Goal: Information Seeking & Learning: Learn about a topic

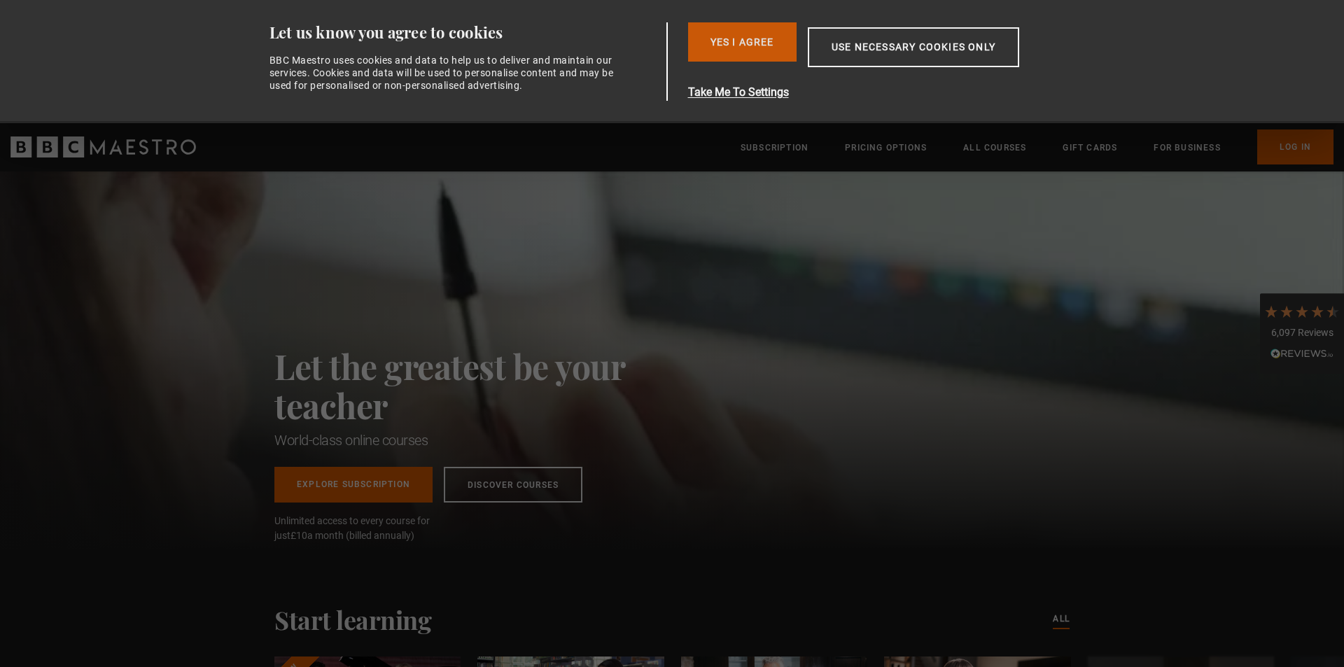
click at [723, 40] on button "Yes I Agree" at bounding box center [742, 41] width 109 height 39
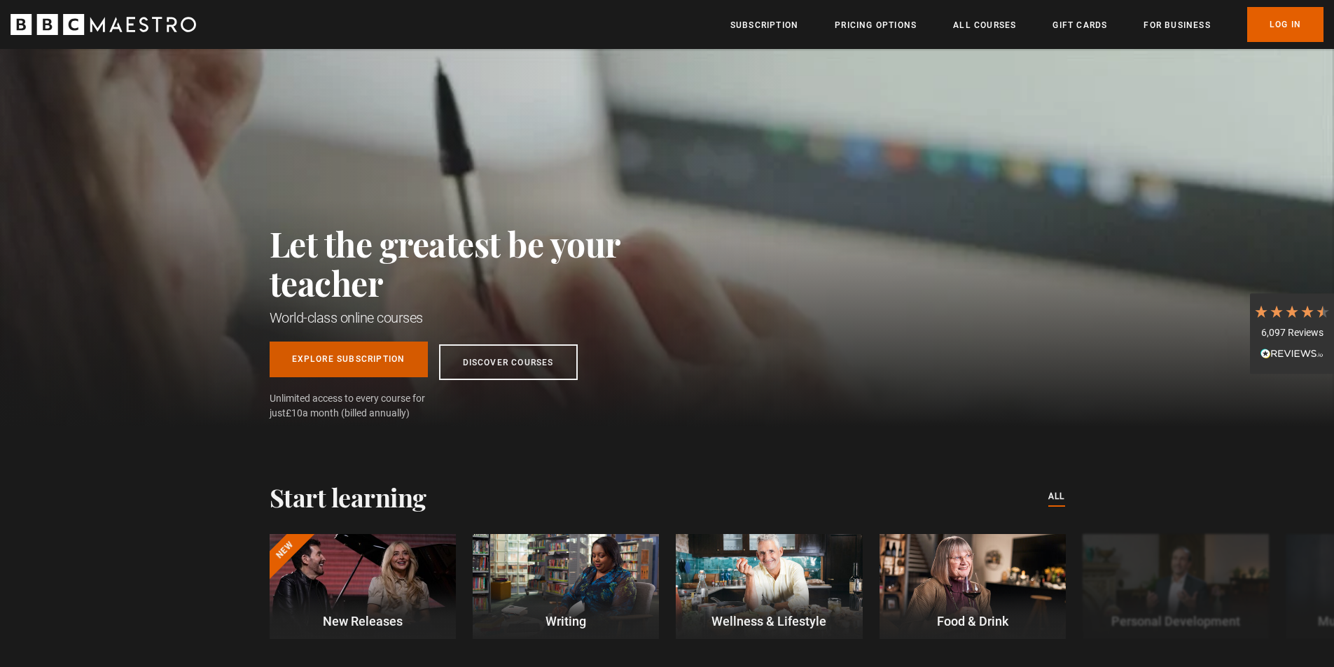
click at [391, 366] on link "Explore Subscription" at bounding box center [349, 360] width 158 height 36
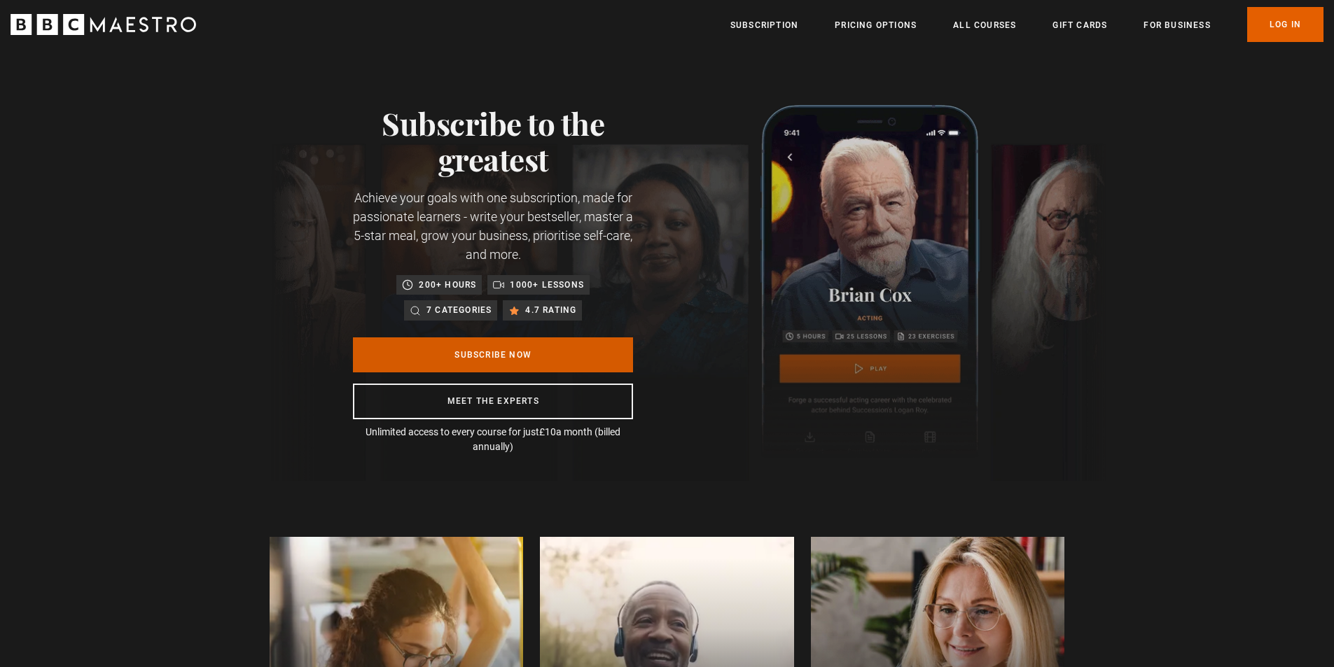
scroll to position [0, 183]
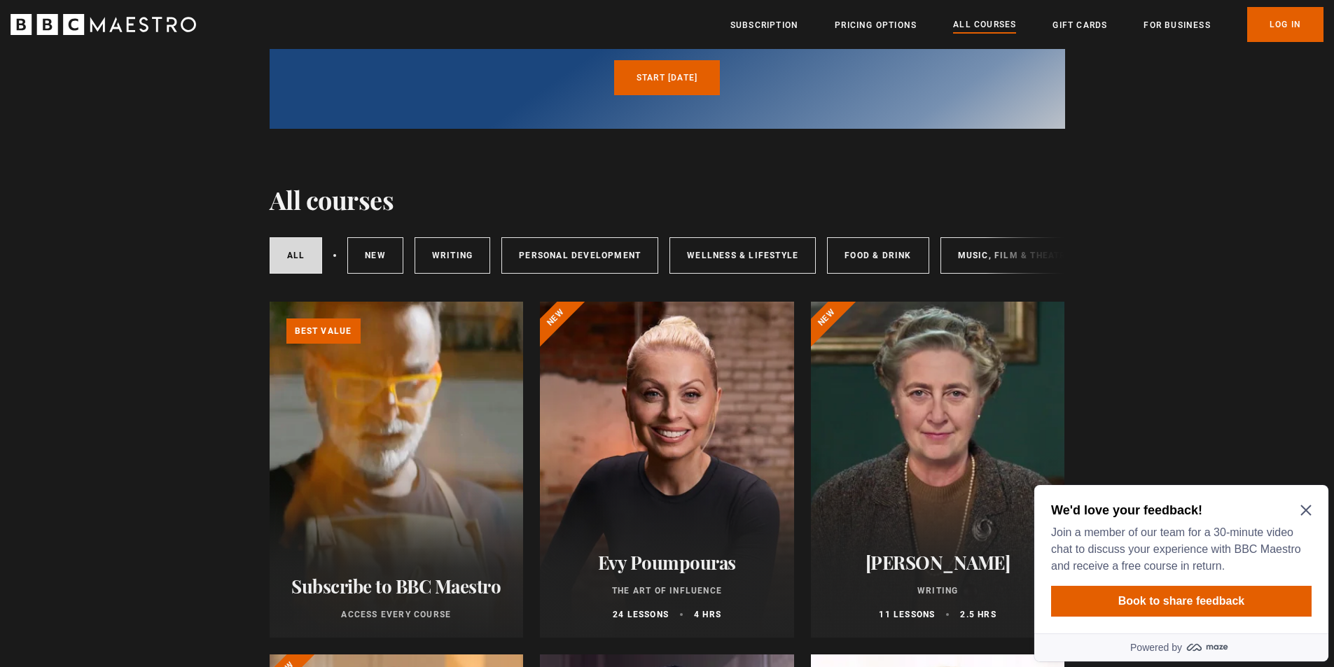
scroll to position [210, 0]
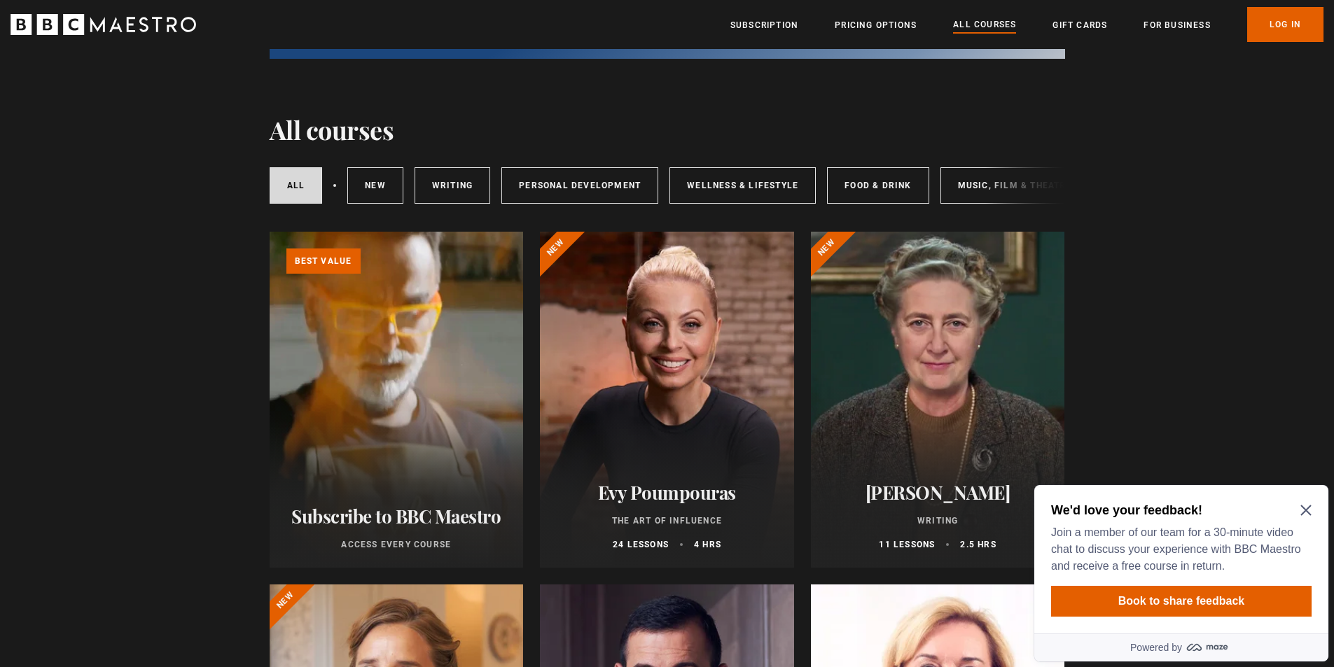
click at [1309, 513] on icon "Close Maze Prompt" at bounding box center [1305, 510] width 11 height 11
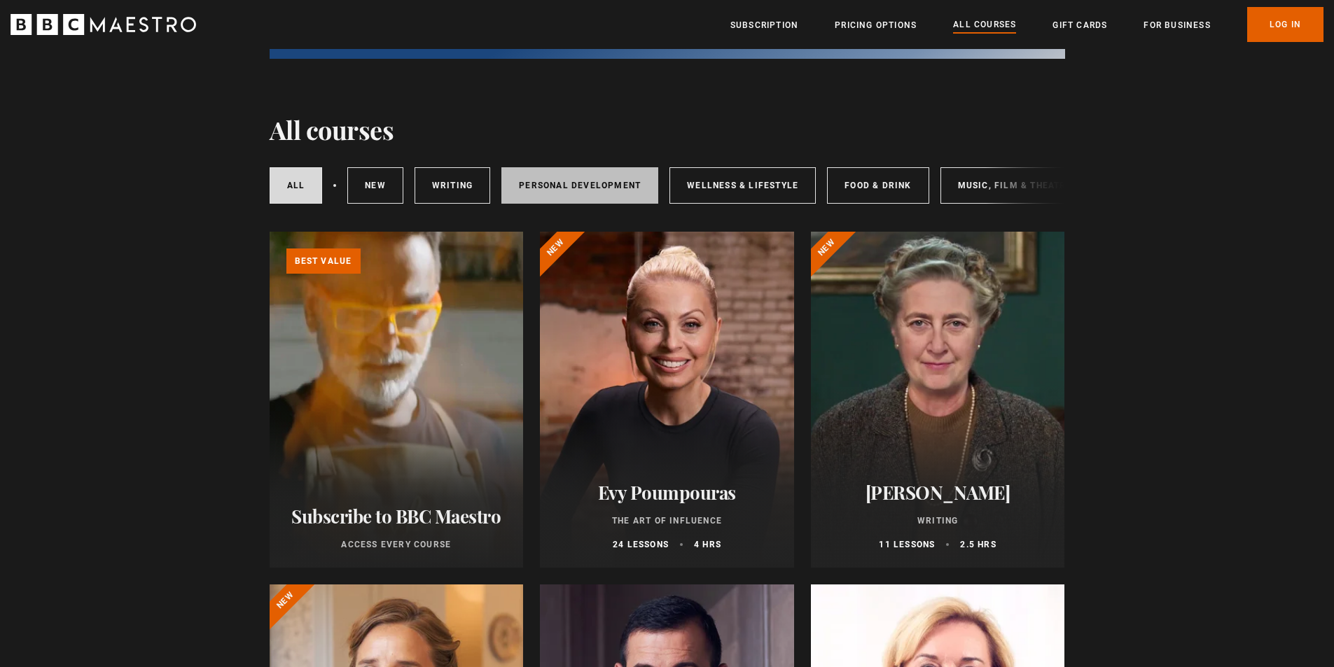
click at [578, 184] on link "Personal Development" at bounding box center [579, 185] width 157 height 36
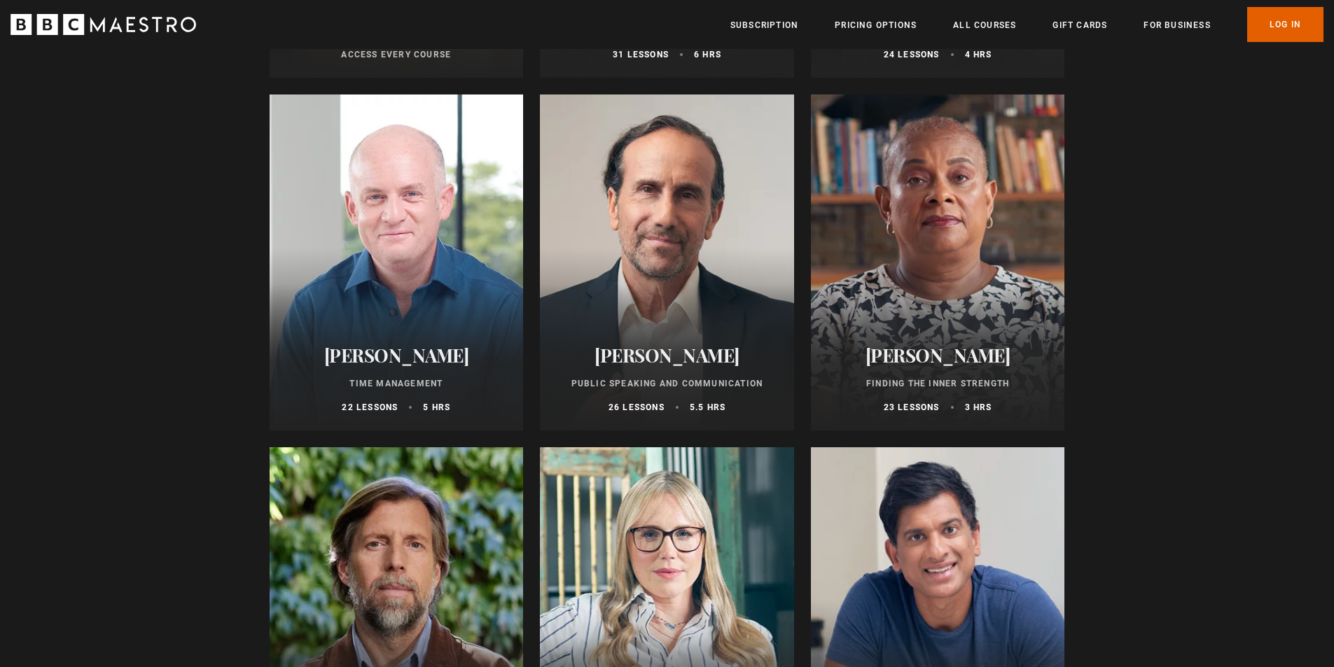
scroll to position [1050, 0]
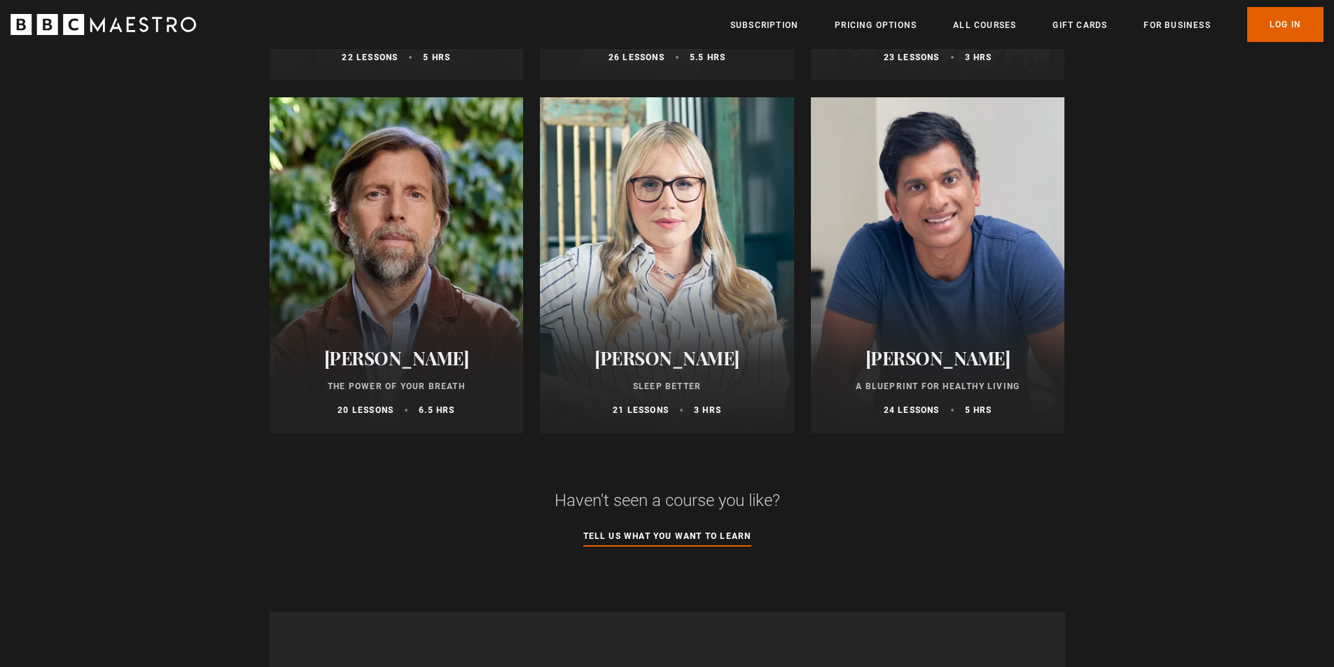
click at [967, 329] on div at bounding box center [938, 265] width 254 height 336
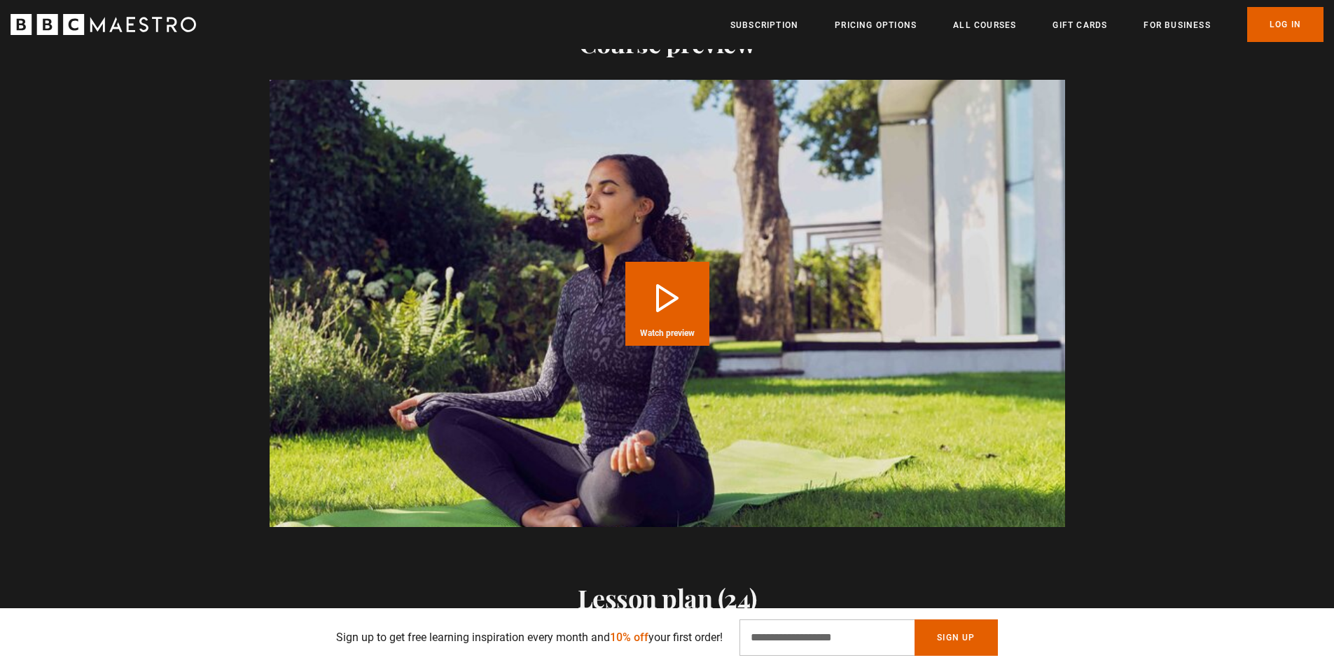
scroll to position [1400, 0]
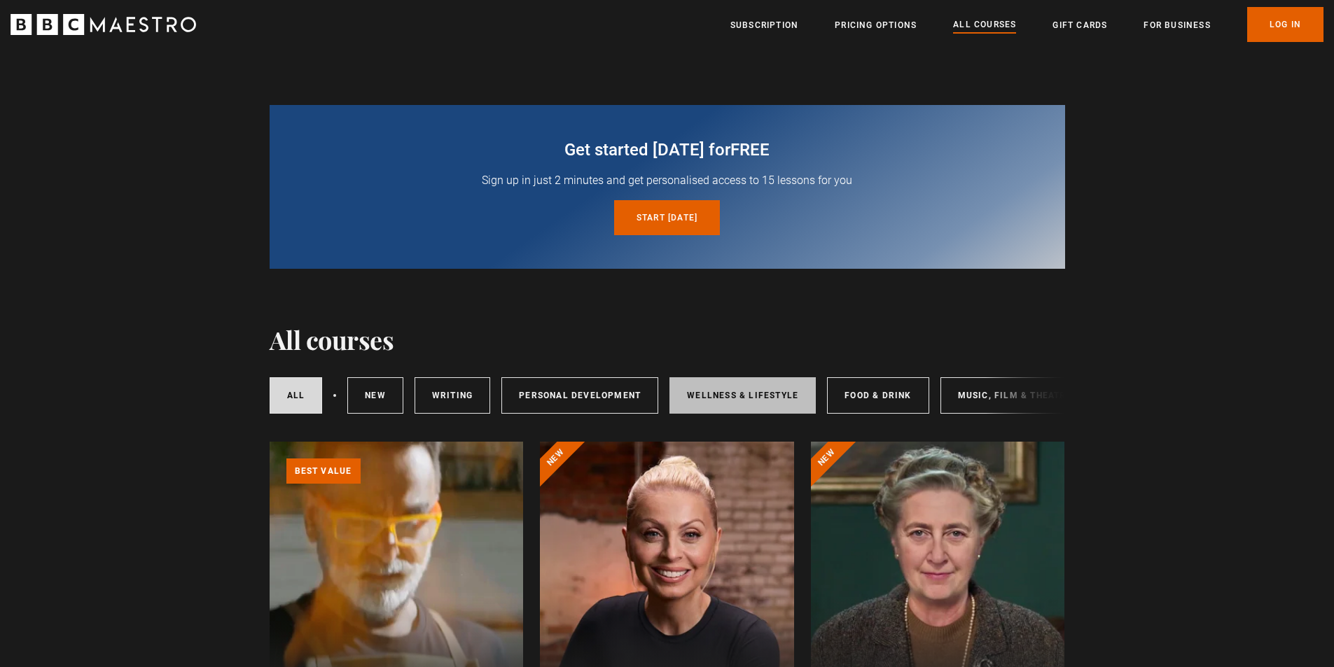
click at [779, 396] on link "Wellness & Lifestyle" at bounding box center [742, 395] width 146 height 36
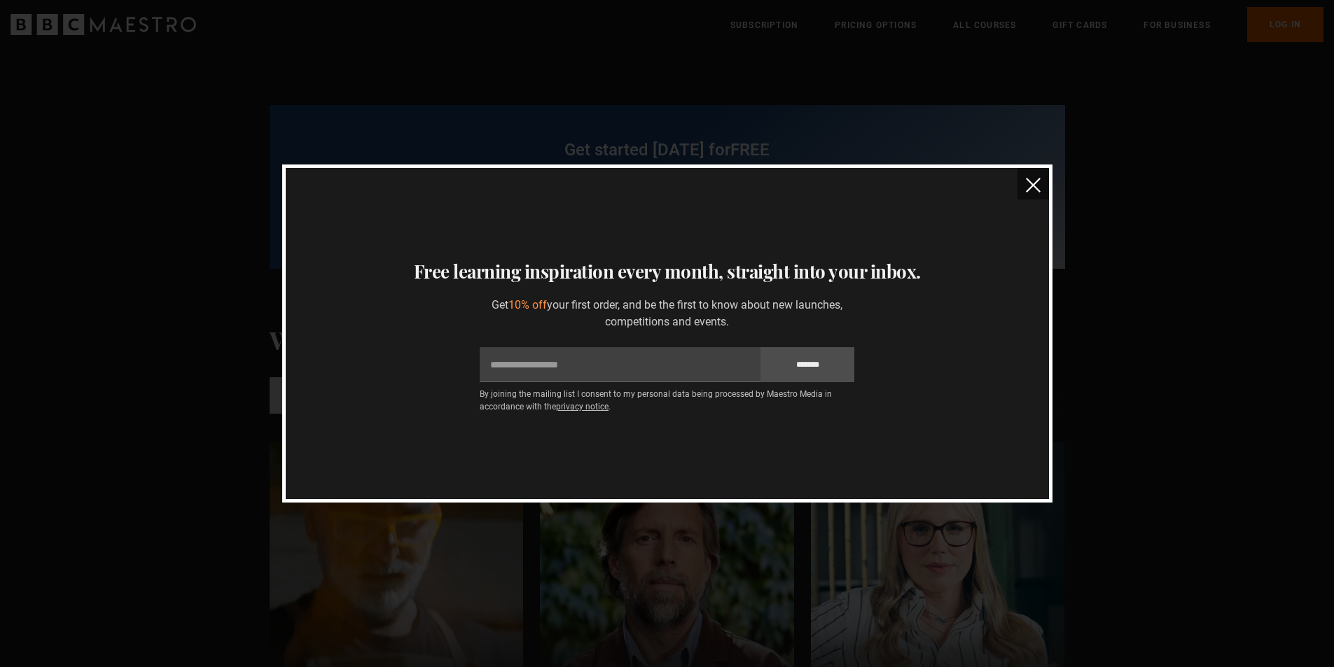
click at [1024, 190] on button "close" at bounding box center [1033, 184] width 32 height 32
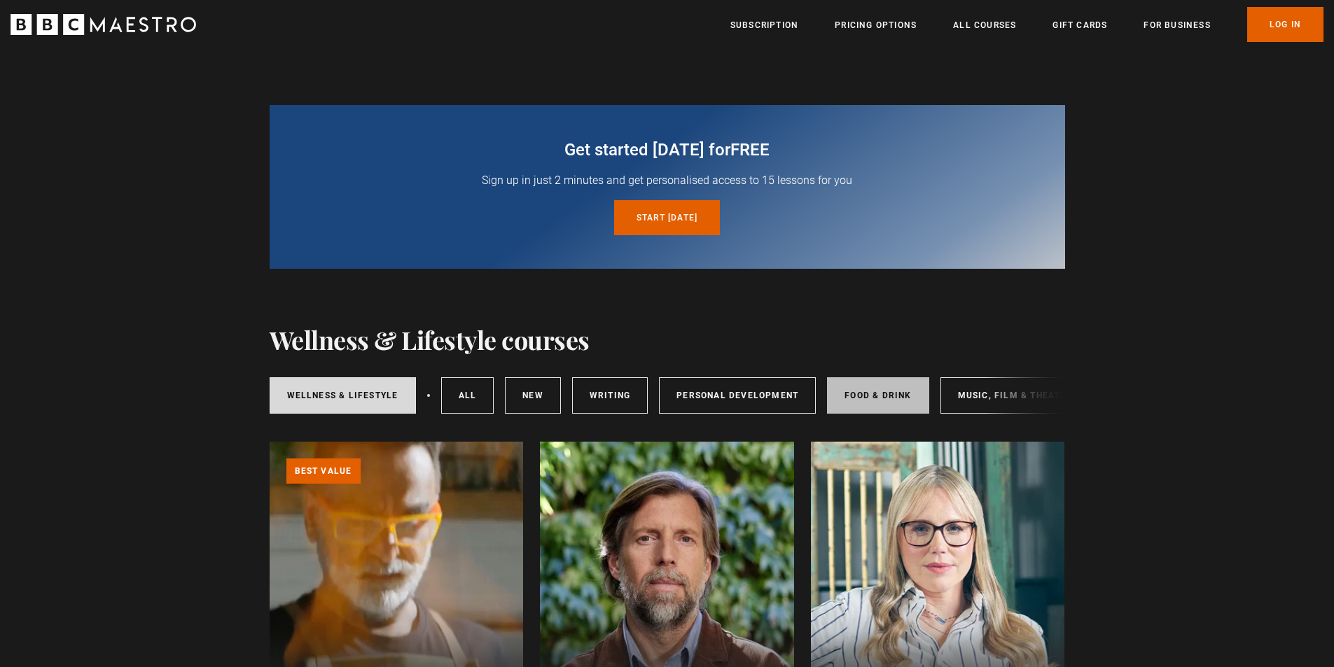
click at [911, 394] on link "Food & Drink" at bounding box center [878, 395] width 102 height 36
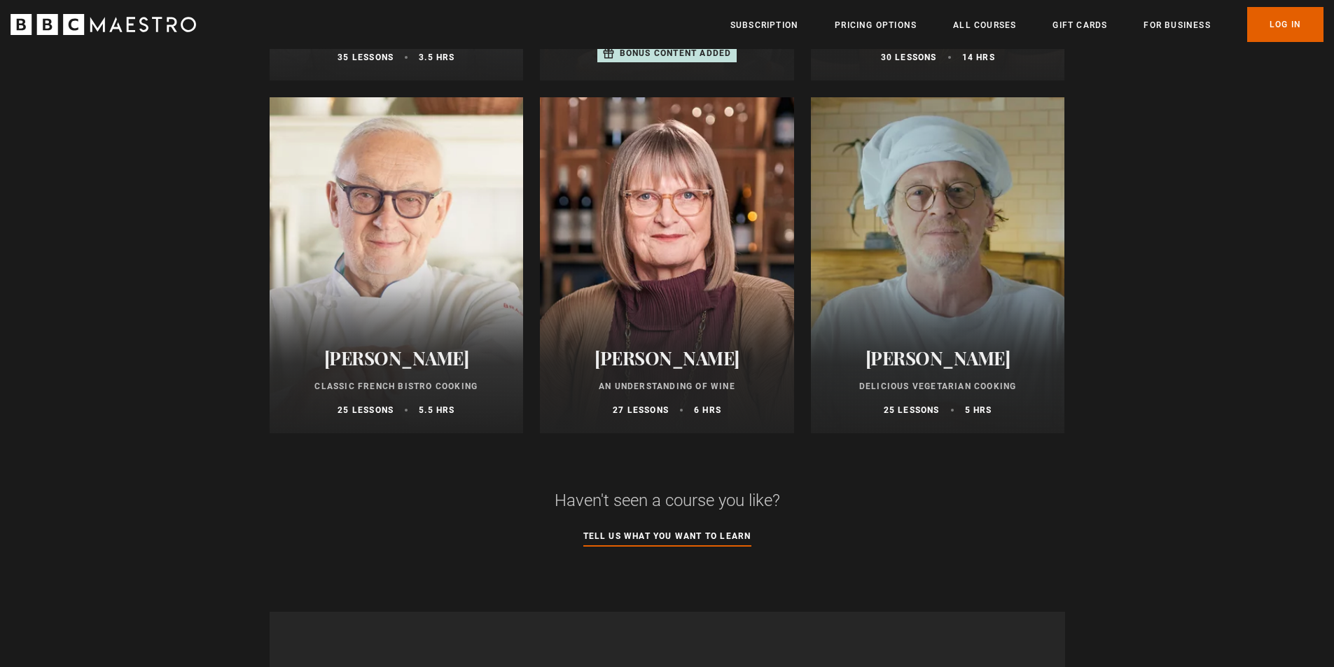
scroll to position [700, 0]
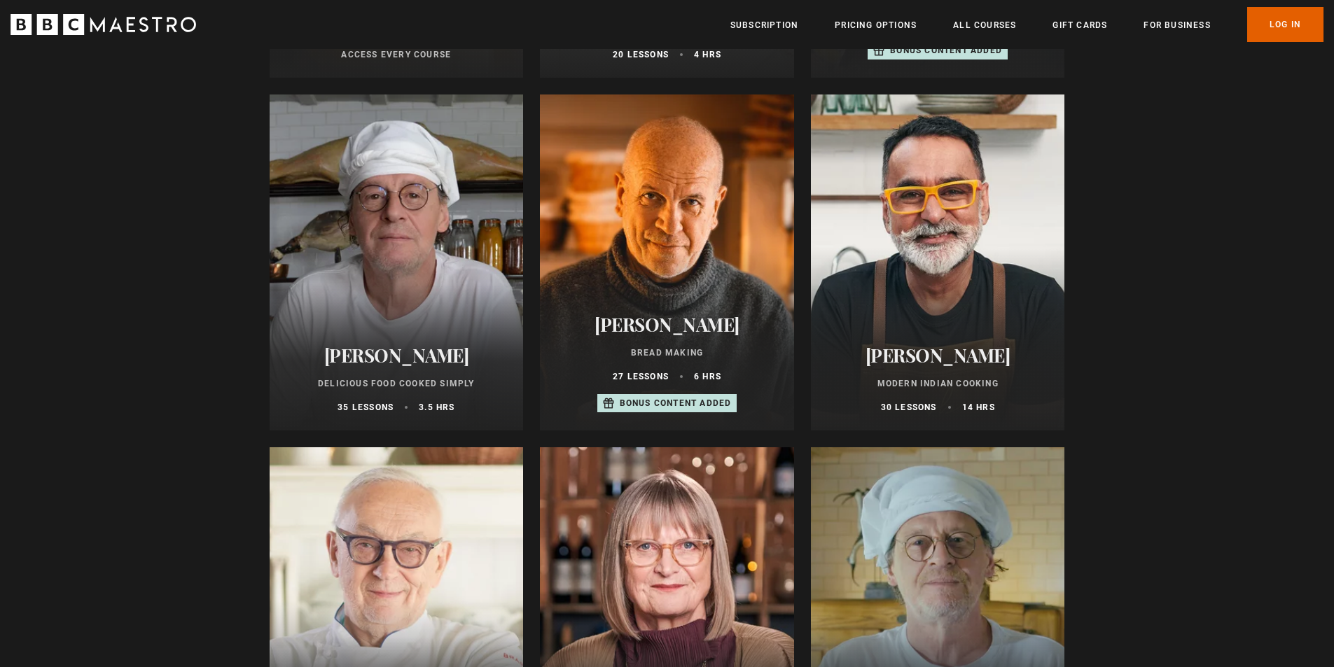
click at [443, 241] on div at bounding box center [397, 263] width 254 height 336
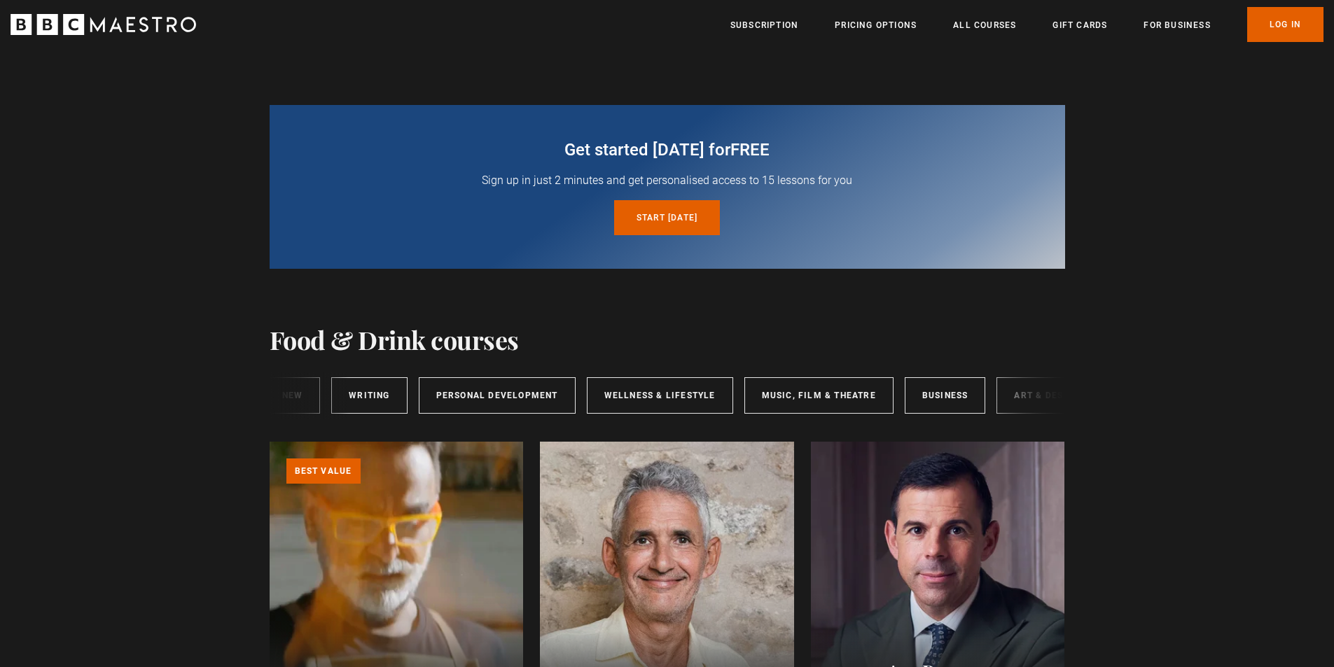
scroll to position [0, 232]
click at [763, 394] on link "Music, Film & Theatre" at bounding box center [782, 395] width 149 height 36
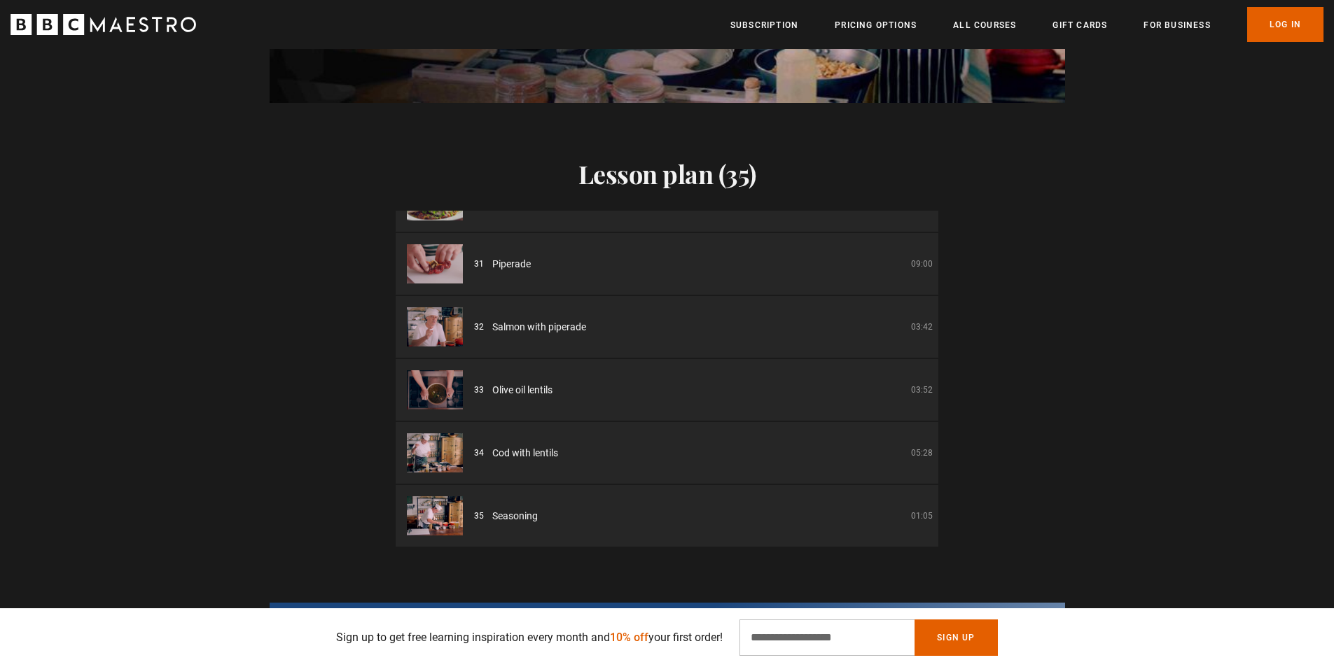
scroll to position [2101, 0]
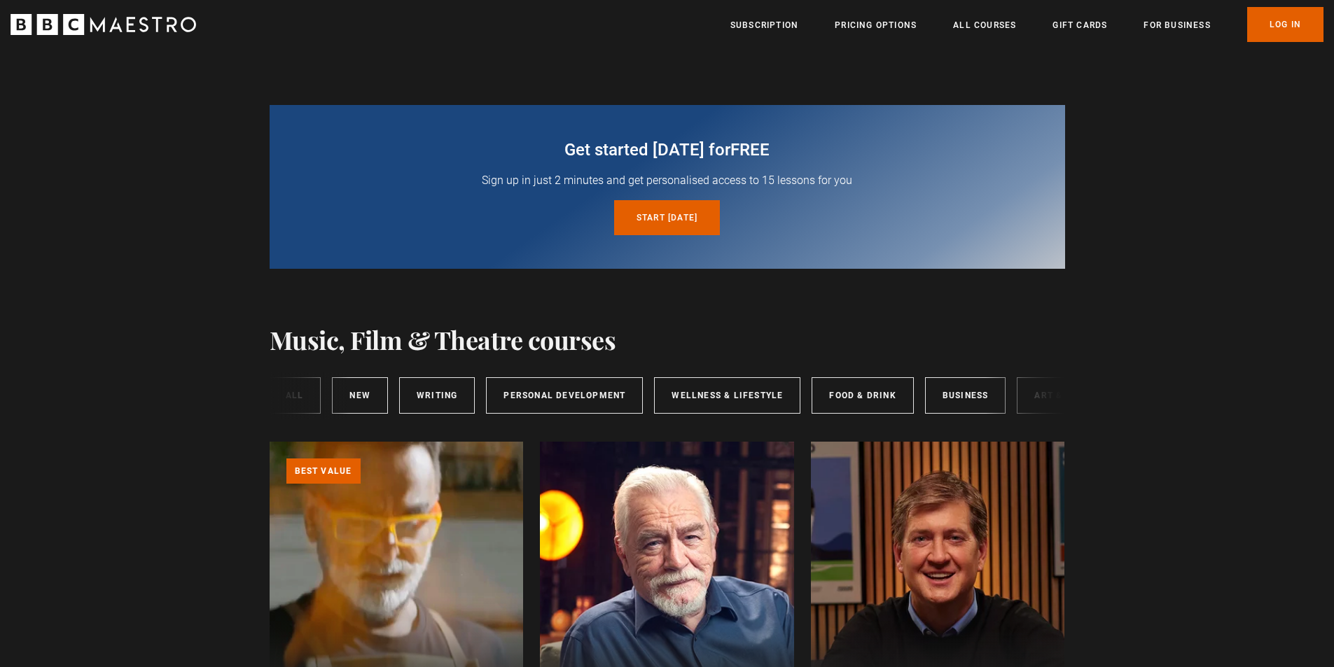
scroll to position [0, 232]
click at [924, 398] on link "Business" at bounding box center [908, 395] width 81 height 36
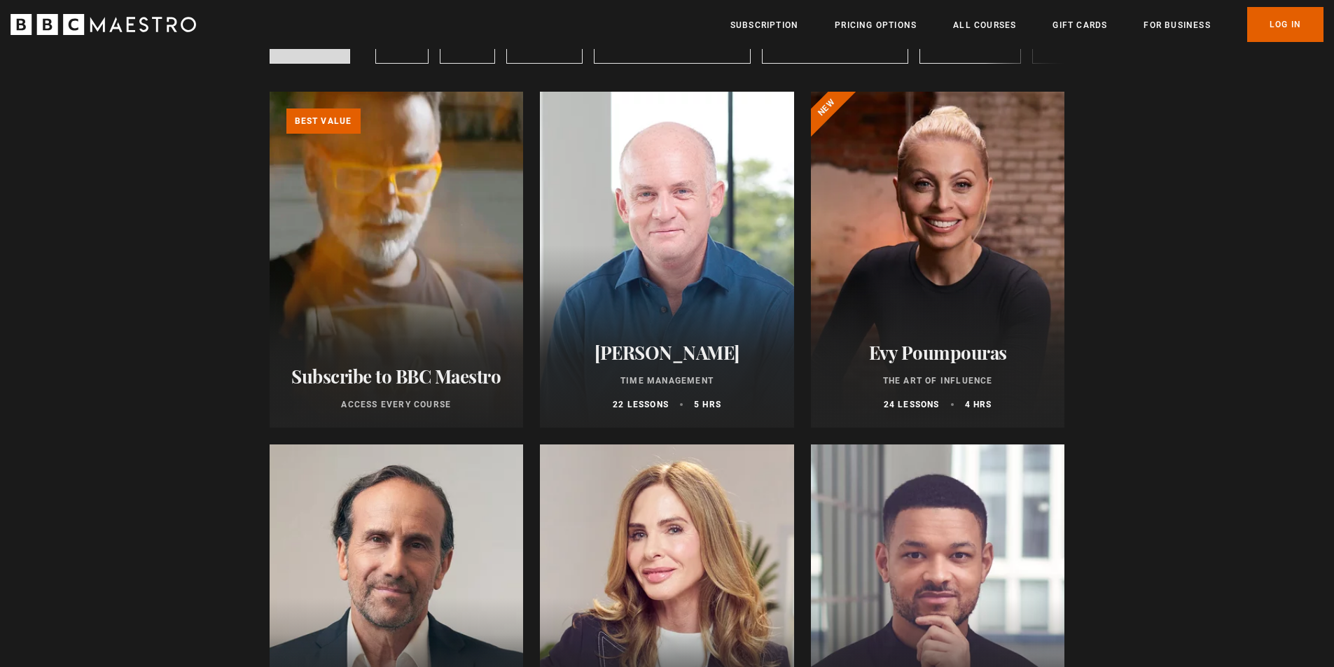
scroll to position [770, 0]
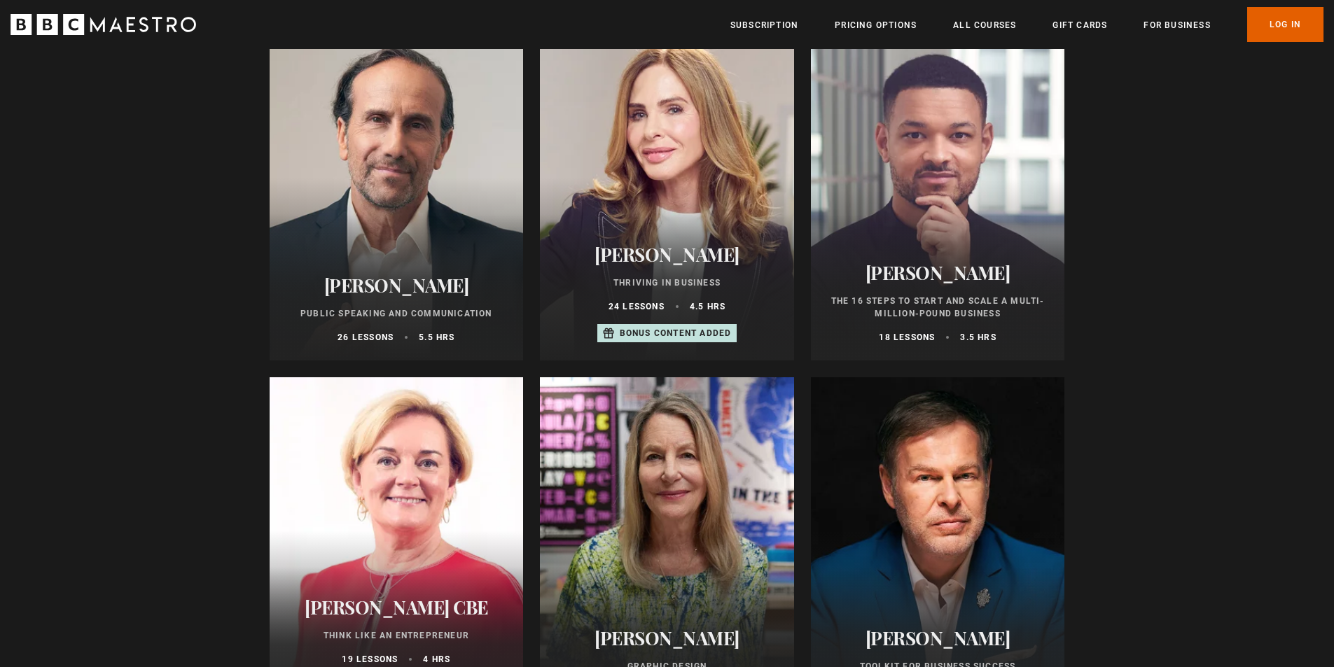
click at [686, 322] on div "Trinny Woodall Thriving in Business 24 lessons 4.5 hrs Bonus content added" at bounding box center [667, 294] width 254 height 134
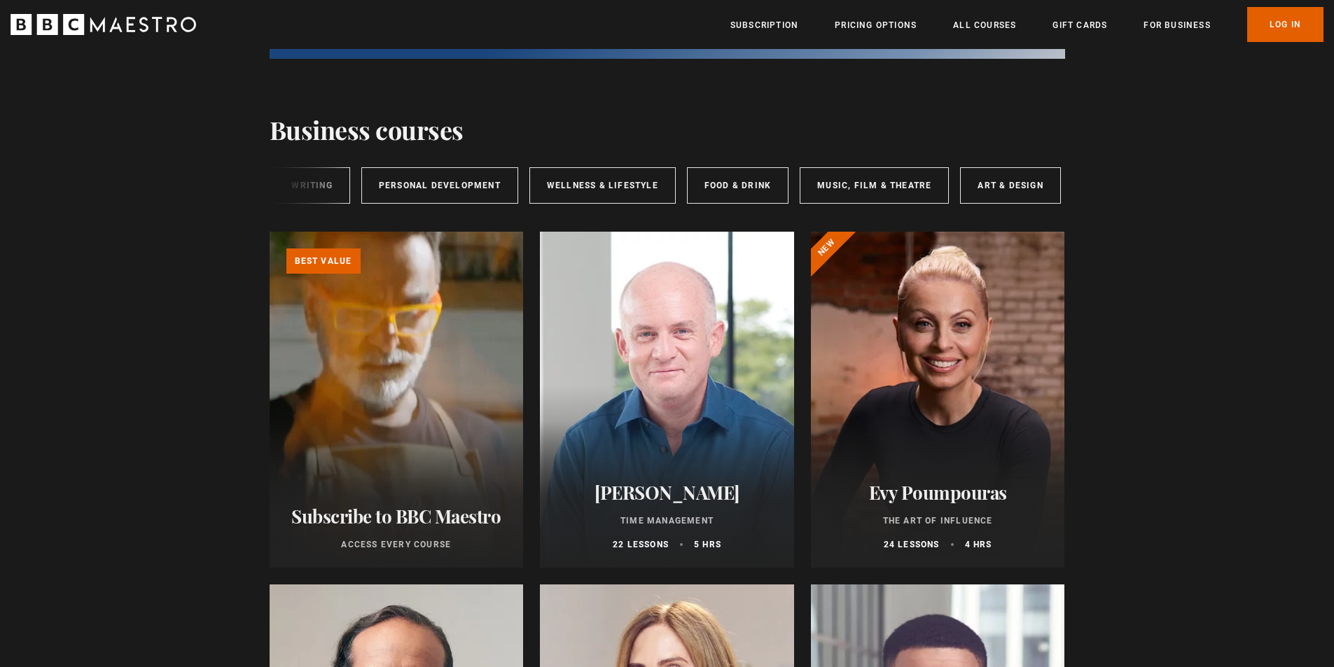
scroll to position [350, 0]
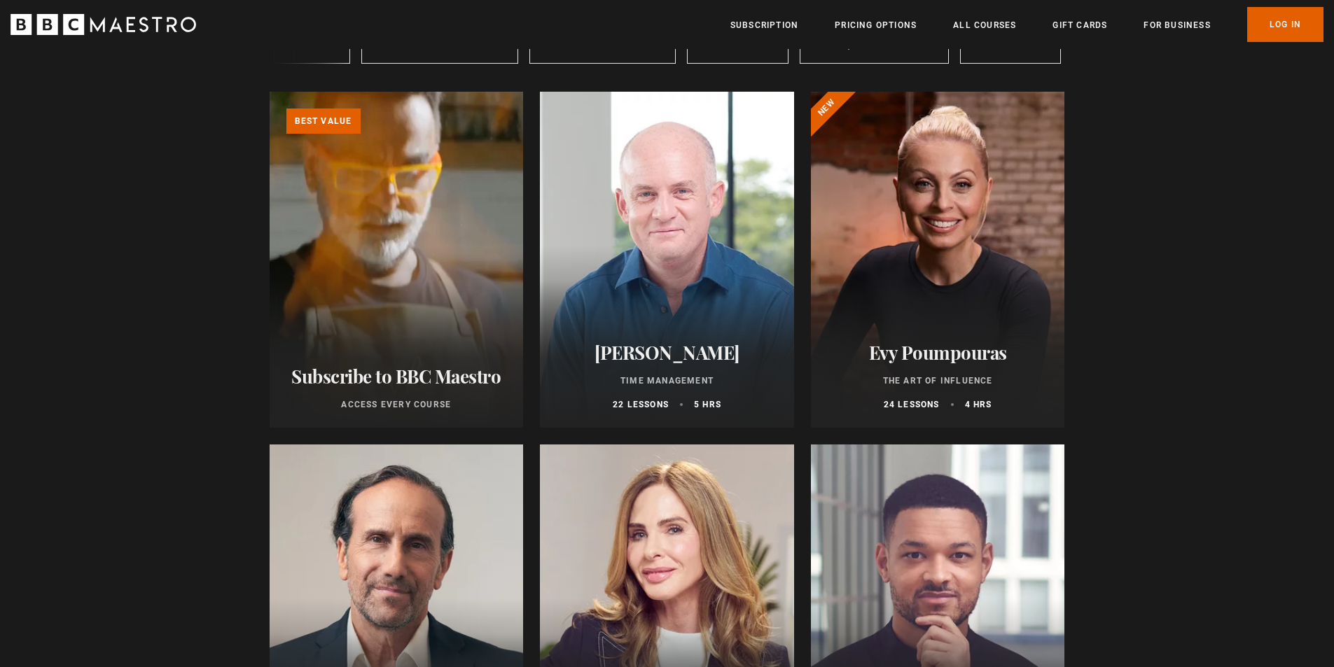
click at [692, 363] on h2 "[PERSON_NAME]" at bounding box center [667, 353] width 221 height 22
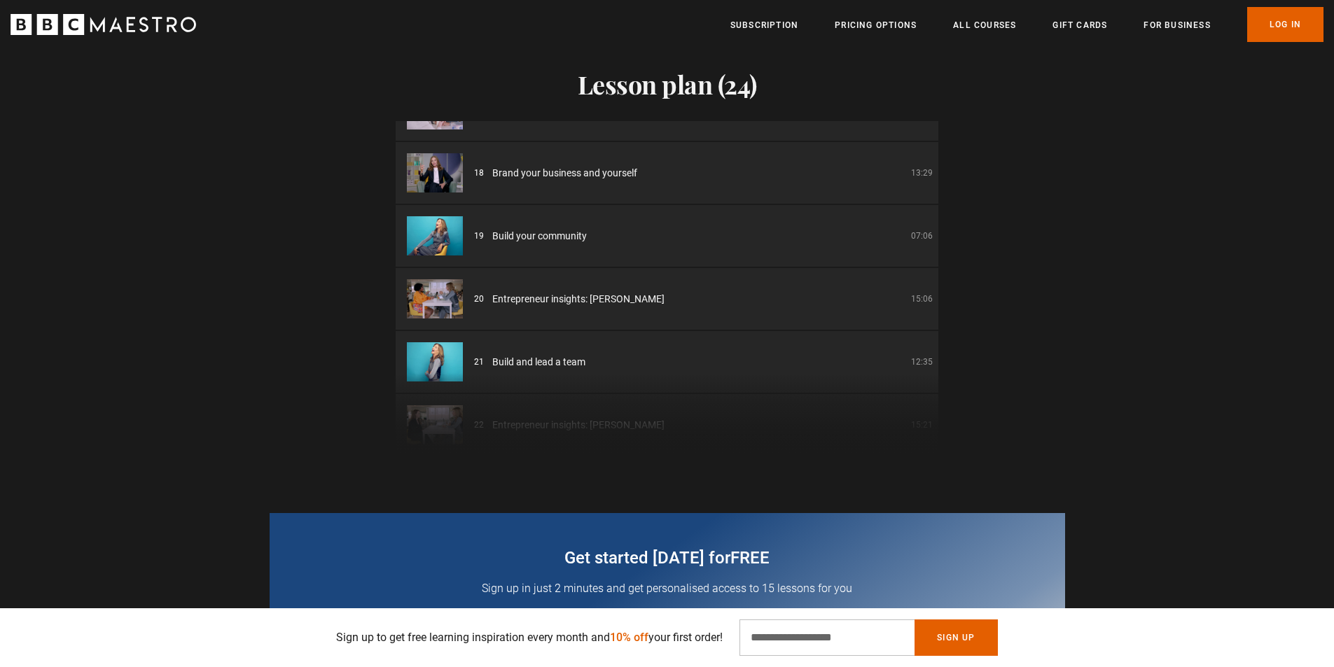
scroll to position [980, 0]
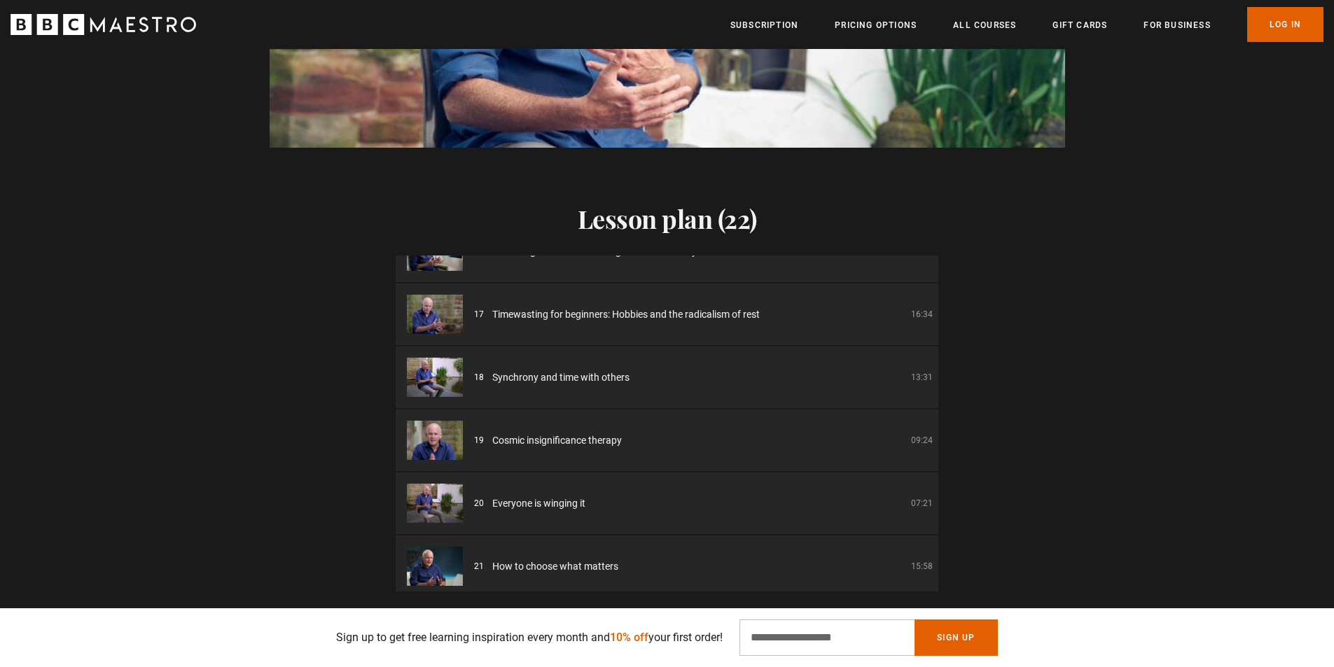
scroll to position [1049, 0]
